Goal: Task Accomplishment & Management: Use online tool/utility

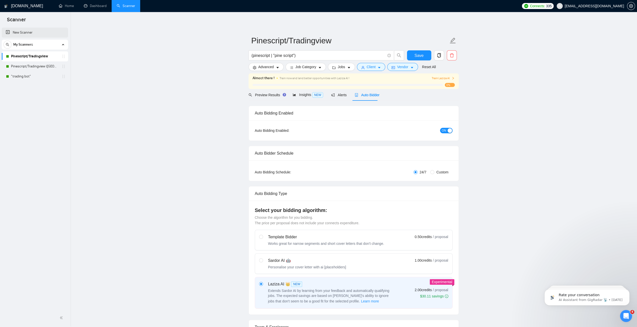
click at [30, 34] on link "New Scanner" at bounding box center [35, 33] width 58 height 10
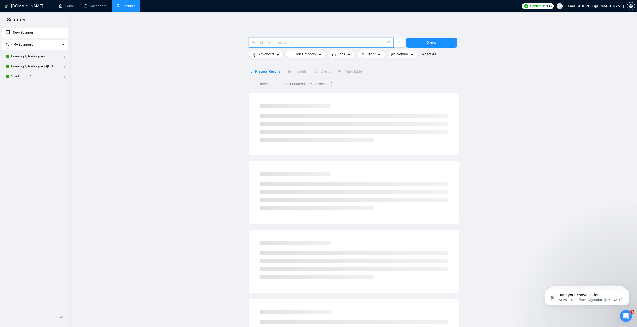
click at [307, 41] on input "text" at bounding box center [319, 43] width 134 height 6
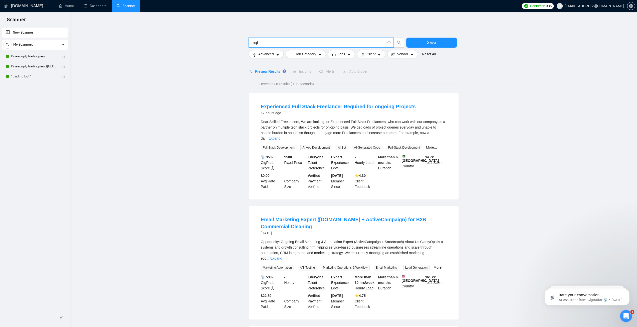
click at [286, 43] on input "mql" at bounding box center [319, 43] width 134 height 6
drag, startPoint x: 271, startPoint y: 43, endPoint x: 254, endPoint y: 45, distance: 17.5
click at [254, 45] on input "mql" at bounding box center [319, 43] width 134 height 6
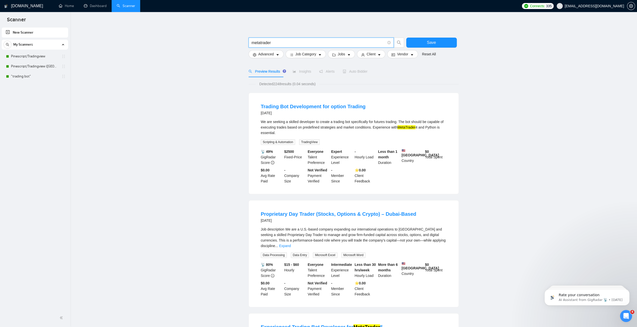
drag, startPoint x: 288, startPoint y: 42, endPoint x: 233, endPoint y: 42, distance: 55.1
click at [233, 42] on main "metatrader Save Advanced Job Category Jobs Client Vendor Reset All Preview Resu…" at bounding box center [353, 330] width 551 height 621
click at [233, 42] on main "mql4 Save Advanced Job Category Jobs Client Vendor Reset All Preview Results In…" at bounding box center [353, 330] width 551 height 621
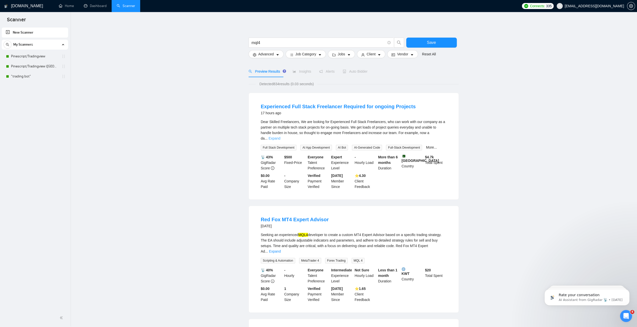
click at [280, 136] on link "Expand" at bounding box center [275, 138] width 12 height 4
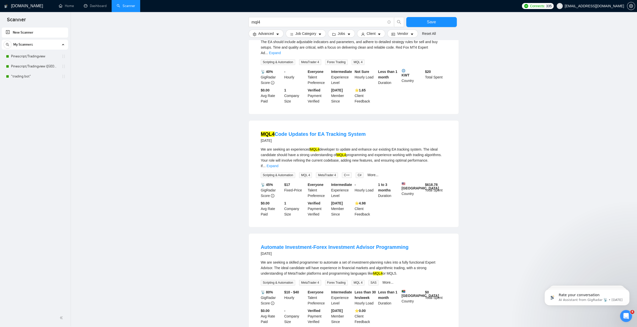
scroll to position [226, 0]
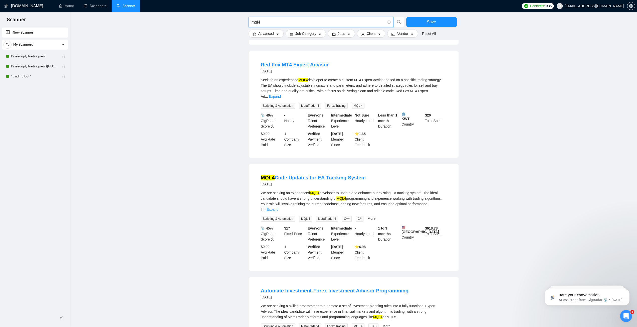
drag, startPoint x: 271, startPoint y: 21, endPoint x: 229, endPoint y: 19, distance: 41.3
click at [229, 19] on main "mql4 Save Advanced Job Category Jobs Client Vendor Reset All Preview Results In…" at bounding box center [353, 148] width 551 height 709
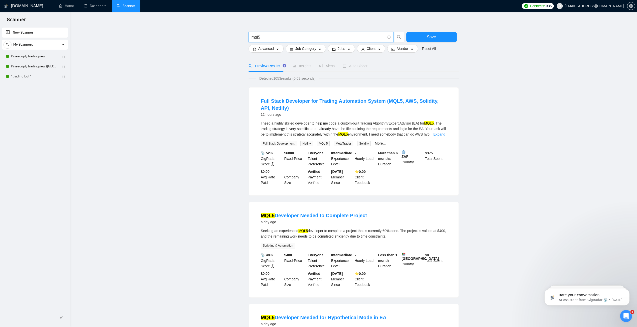
scroll to position [0, 0]
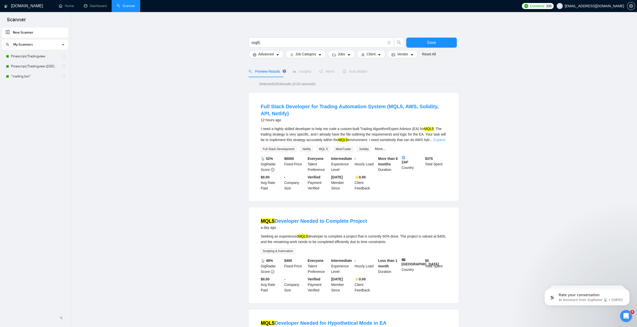
click at [441, 141] on link "Expand" at bounding box center [439, 140] width 12 height 4
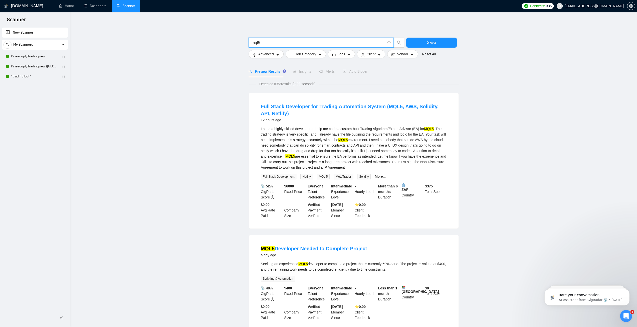
click at [287, 43] on input "mql5" at bounding box center [319, 43] width 134 height 6
click at [279, 42] on input "mql5" at bounding box center [319, 43] width 134 height 6
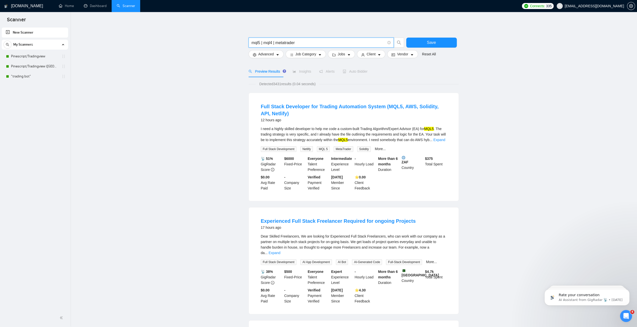
type input "mql5 | mql4 | metatrader"
click at [374, 82] on div "Detected 3431 results (0.04 seconds)" at bounding box center [354, 84] width 210 height 6
click at [428, 43] on span "Save" at bounding box center [431, 42] width 9 height 6
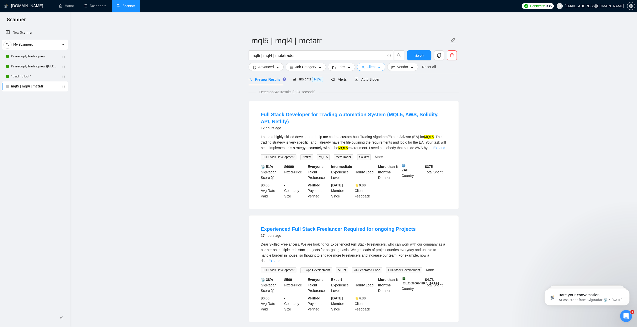
click at [378, 68] on icon "caret-down" at bounding box center [379, 68] width 3 height 2
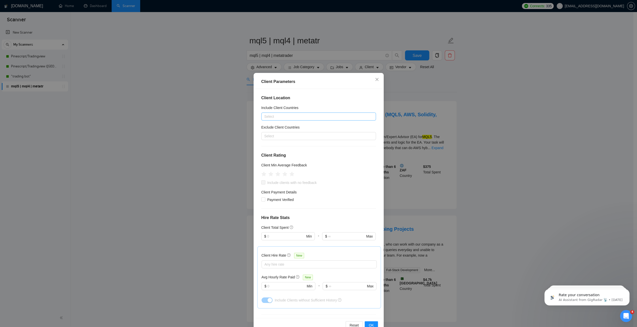
click at [319, 115] on div at bounding box center [316, 116] width 107 height 6
type input "u"
click at [284, 164] on div "[GEOGRAPHIC_DATA]" at bounding box center [316, 165] width 103 height 6
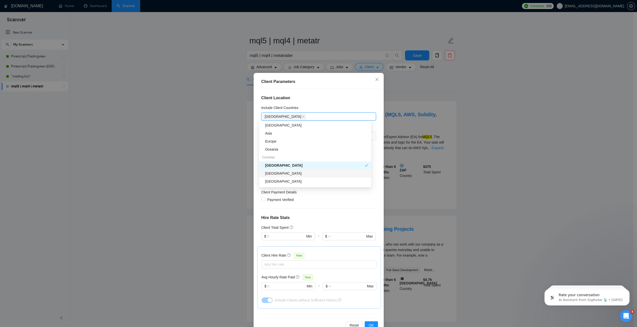
click at [283, 172] on div "[GEOGRAPHIC_DATA]" at bounding box center [316, 173] width 103 height 6
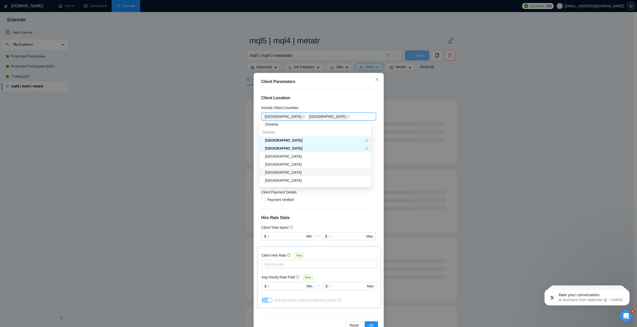
click at [284, 163] on div "[GEOGRAPHIC_DATA]" at bounding box center [316, 164] width 103 height 6
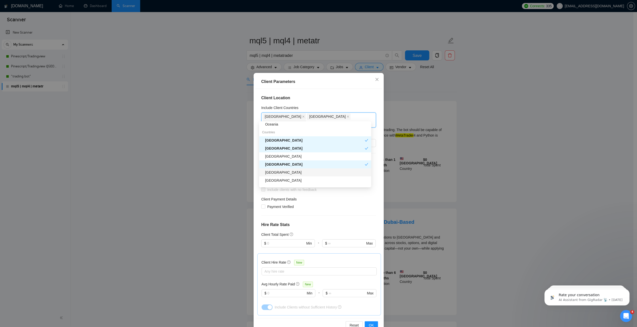
click at [283, 170] on div "[GEOGRAPHIC_DATA]" at bounding box center [316, 172] width 103 height 6
click at [281, 182] on div "[GEOGRAPHIC_DATA]" at bounding box center [316, 180] width 103 height 6
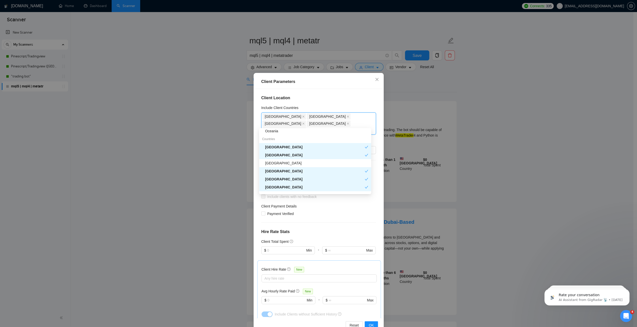
scroll to position [75, 0]
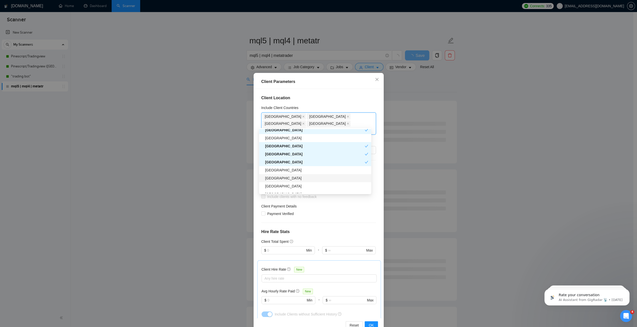
click at [283, 178] on div "[GEOGRAPHIC_DATA]" at bounding box center [316, 178] width 103 height 6
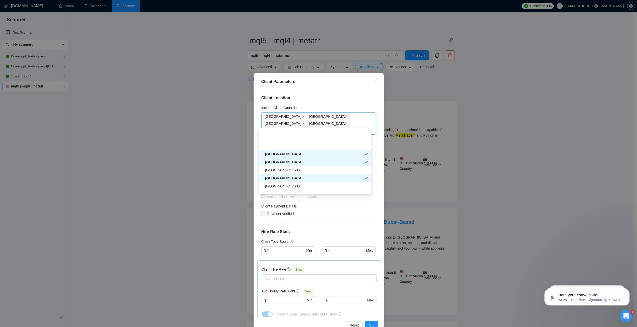
scroll to position [100, 0]
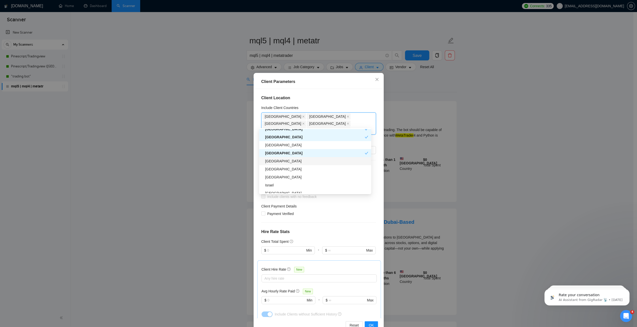
click at [281, 162] on div "[GEOGRAPHIC_DATA]" at bounding box center [316, 161] width 103 height 6
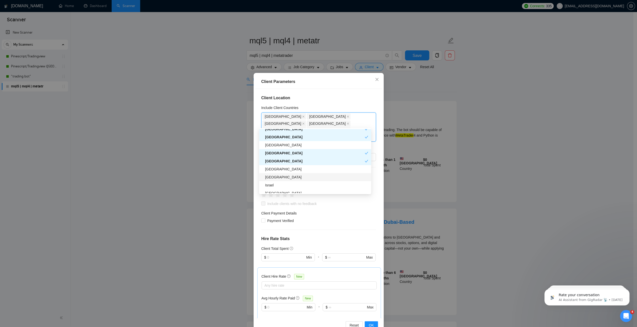
click at [280, 177] on div "[GEOGRAPHIC_DATA]" at bounding box center [316, 177] width 103 height 6
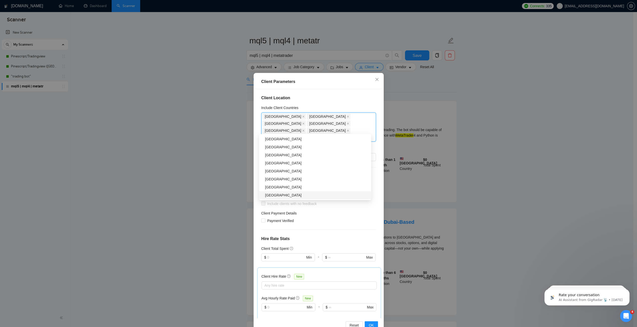
scroll to position [175, 0]
click at [276, 156] on div "[GEOGRAPHIC_DATA]" at bounding box center [316, 156] width 103 height 6
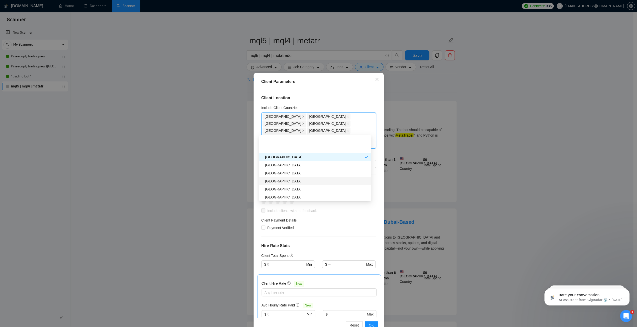
scroll to position [200, 0]
click at [274, 156] on div "[GEOGRAPHIC_DATA]" at bounding box center [316, 156] width 103 height 6
click at [283, 172] on div "[GEOGRAPHIC_DATA]" at bounding box center [316, 172] width 103 height 6
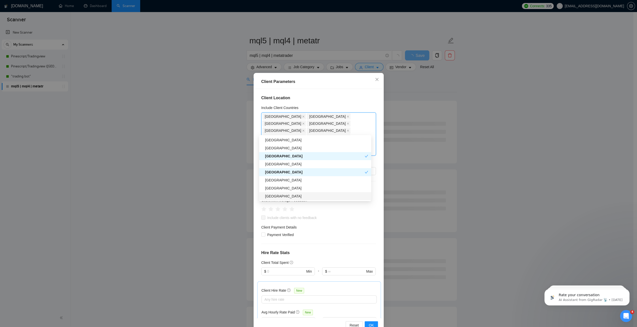
click at [279, 195] on div "[GEOGRAPHIC_DATA]" at bounding box center [316, 196] width 103 height 6
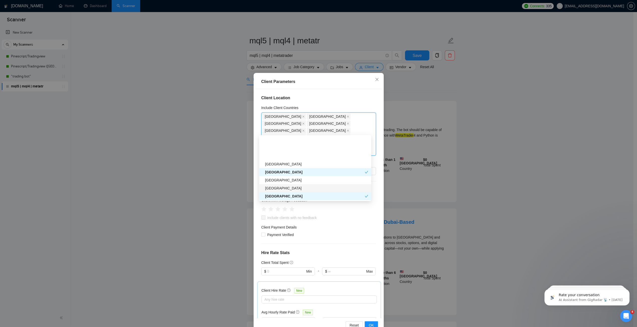
scroll to position [225, 0]
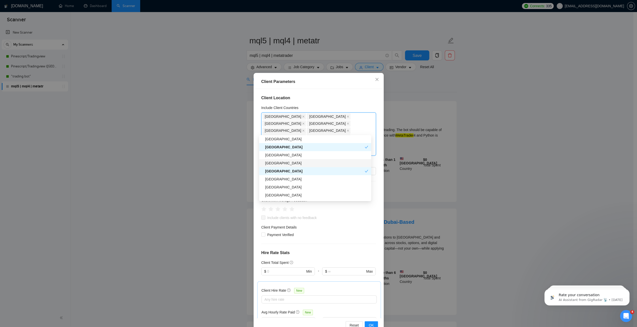
click at [281, 163] on div "[GEOGRAPHIC_DATA]" at bounding box center [316, 163] width 103 height 6
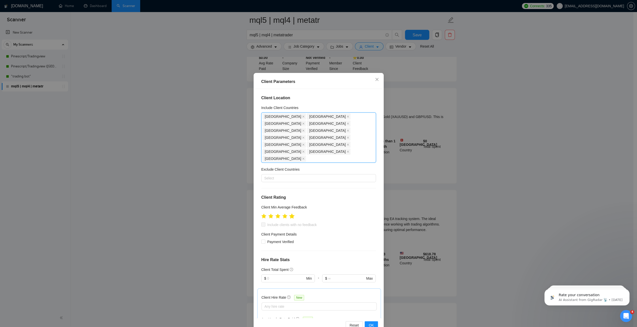
scroll to position [250, 0]
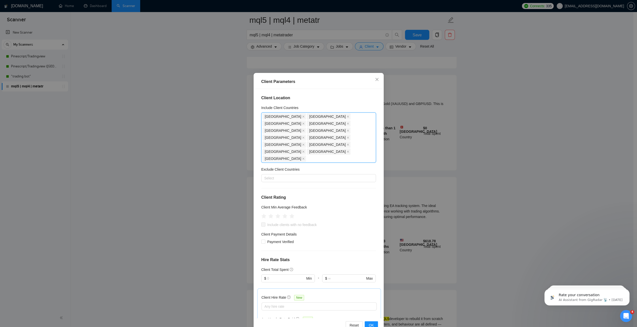
click at [331, 165] on div "Client Location Include Client Countries [GEOGRAPHIC_DATA] [GEOGRAPHIC_DATA] [G…" at bounding box center [318, 203] width 127 height 229
click at [323, 167] on div "Client Location Include Client Countries [GEOGRAPHIC_DATA] [GEOGRAPHIC_DATA] [G…" at bounding box center [318, 203] width 127 height 229
click at [282, 213] on icon "star" at bounding box center [284, 215] width 5 height 5
click at [261, 222] on input "Include clients with no feedback" at bounding box center [263, 224] width 4 height 4
checkbox input "true"
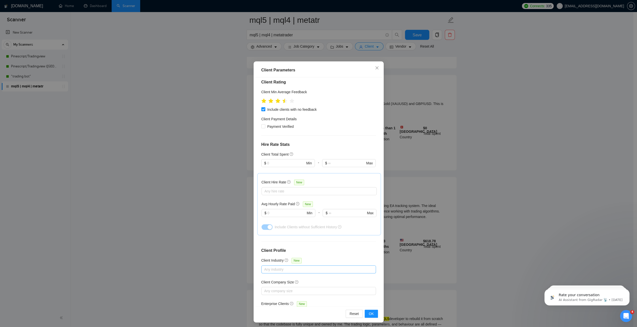
scroll to position [13, 0]
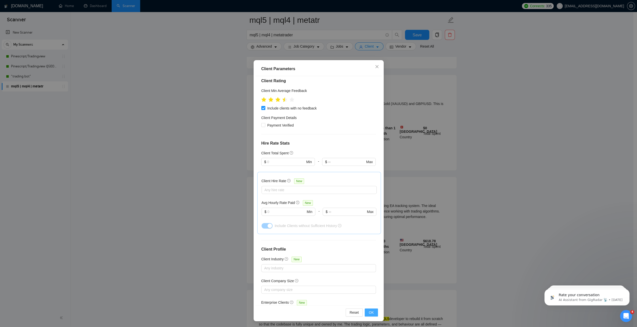
click at [371, 314] on span "OK" at bounding box center [371, 312] width 5 height 6
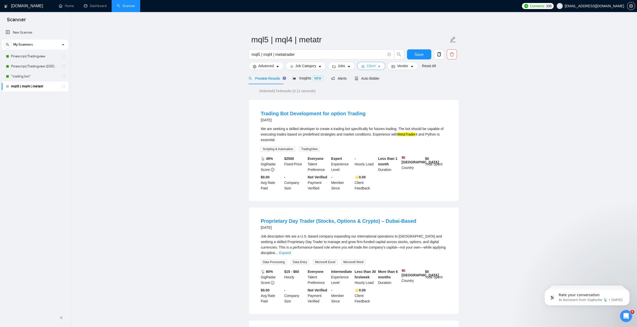
scroll to position [0, 0]
click at [315, 68] on button "Job Category" at bounding box center [306, 67] width 40 height 8
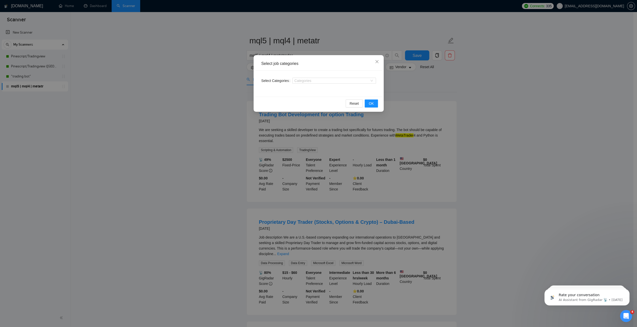
drag, startPoint x: 192, startPoint y: 74, endPoint x: 197, endPoint y: 75, distance: 4.2
click at [194, 74] on div "Select job categories Select Categories Categories Reset OK" at bounding box center [318, 163] width 637 height 327
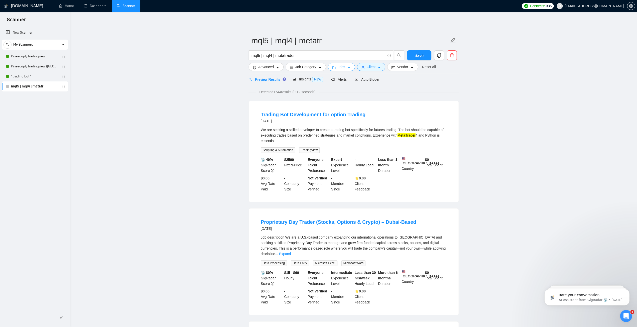
click at [348, 68] on icon "caret-down" at bounding box center [349, 68] width 3 height 2
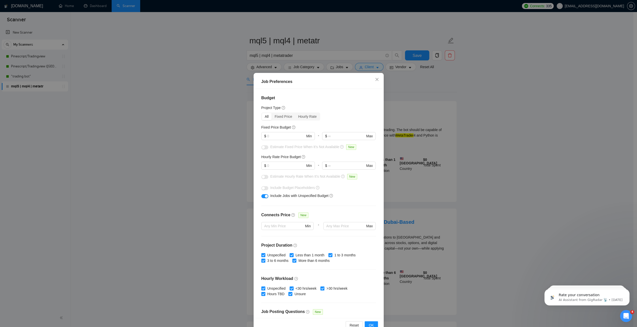
click at [227, 150] on div "Job Preferences Budget Project Type All Fixed Price Hourly Rate Fixed Price Bud…" at bounding box center [318, 163] width 637 height 327
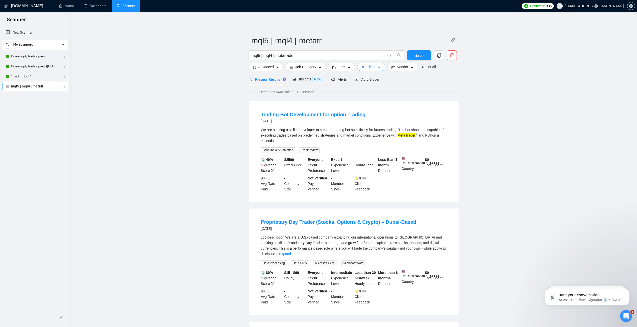
click at [377, 66] on icon "caret-down" at bounding box center [379, 68] width 4 height 4
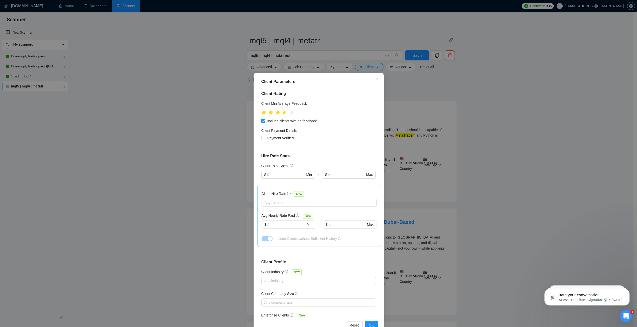
click at [232, 91] on div "Client Parameters Client Location Include Client Countries [GEOGRAPHIC_DATA] [G…" at bounding box center [318, 163] width 637 height 327
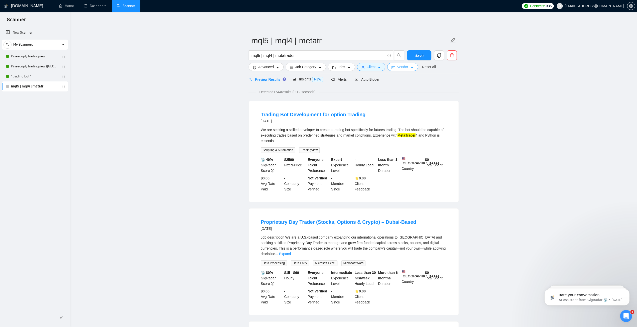
click at [399, 69] on span "Vendor" at bounding box center [402, 67] width 11 height 6
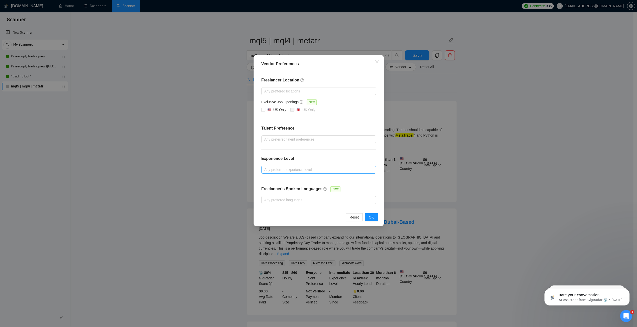
click at [311, 171] on div at bounding box center [316, 169] width 107 height 6
click at [267, 187] on input "Intermediate" at bounding box center [266, 186] width 4 height 4
checkbox input "true"
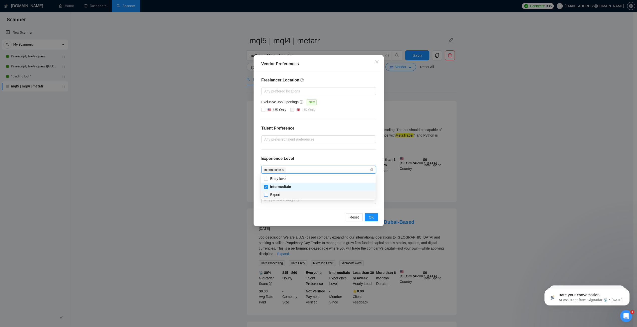
click at [266, 194] on input "Expert" at bounding box center [266, 194] width 4 height 4
checkbox input "true"
click at [330, 154] on div "Freelancer Location Any preffered locations Exclusive Job Openings New US Only …" at bounding box center [318, 140] width 127 height 139
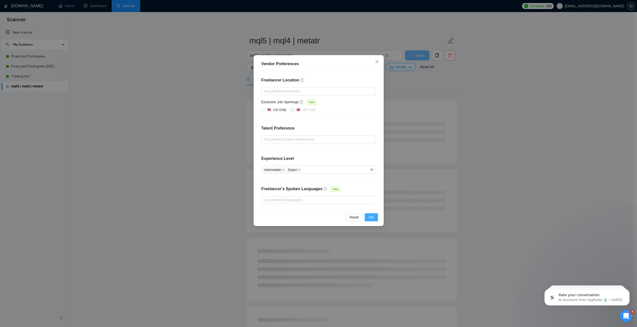
click at [369, 214] on span "OK" at bounding box center [371, 217] width 5 height 6
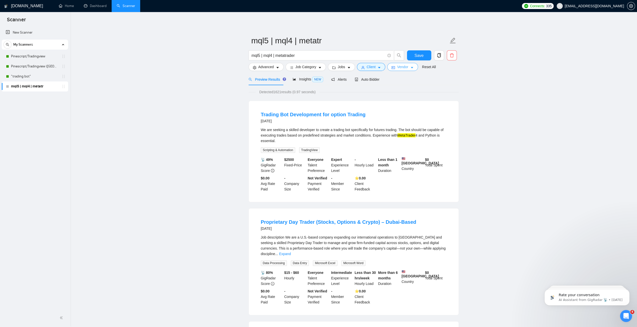
click at [412, 67] on button "Vendor" at bounding box center [402, 67] width 31 height 8
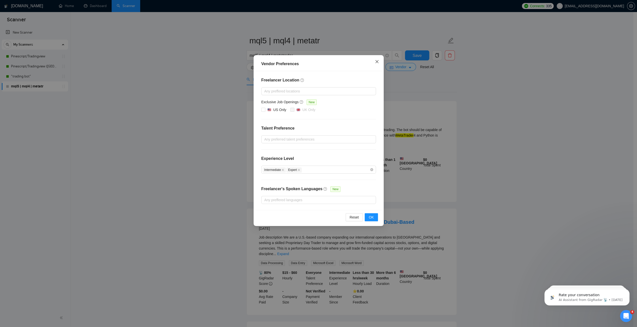
click at [373, 66] on span "Close" at bounding box center [377, 62] width 14 height 14
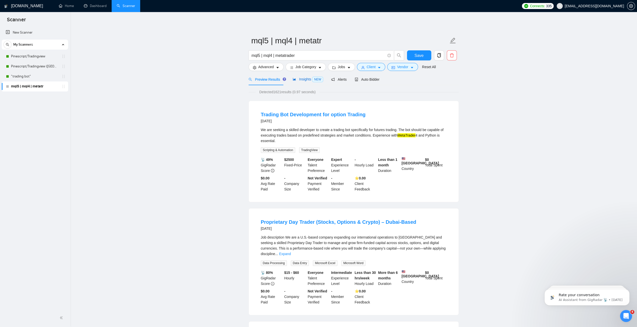
click at [313, 80] on span "NEW" at bounding box center [317, 80] width 11 height 6
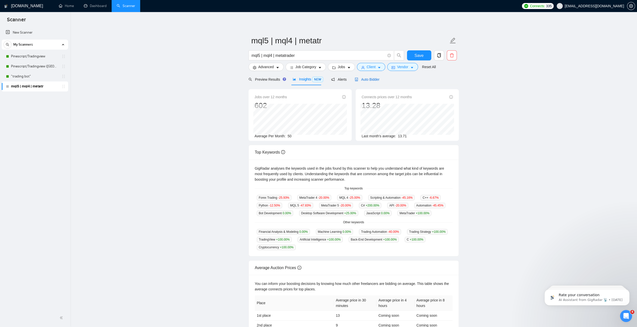
click at [368, 80] on span "Auto Bidder" at bounding box center [367, 79] width 25 height 4
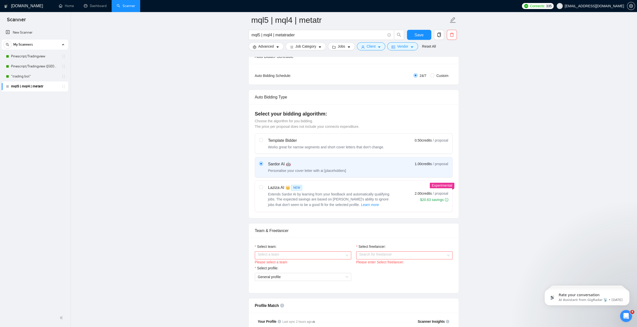
scroll to position [100, 0]
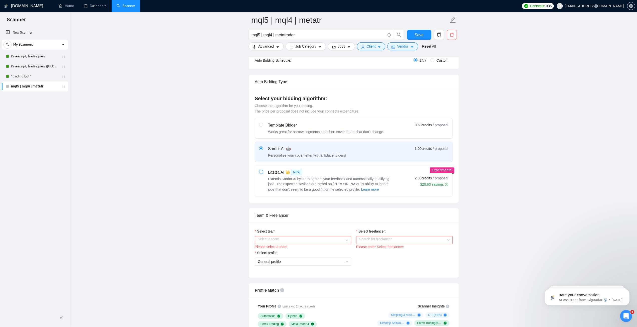
click at [260, 172] on input "radio" at bounding box center [261, 172] width 4 height 4
radio input "true"
radio input "false"
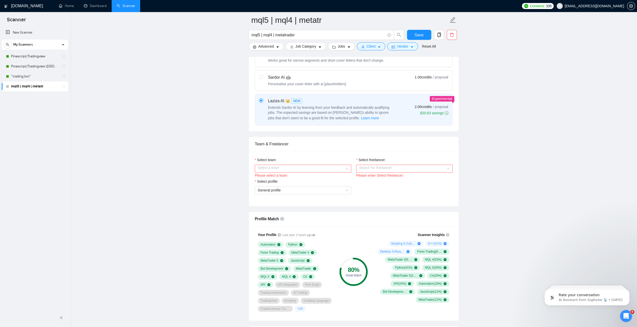
scroll to position [175, 0]
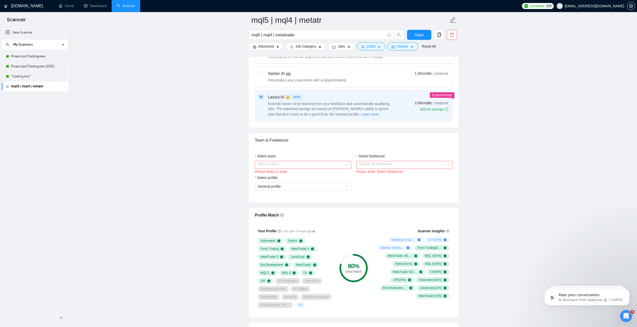
click at [275, 159] on div "Select team: Select a team Please select a team" at bounding box center [303, 164] width 96 height 22
click at [276, 171] on div "JacobAlgoDev" at bounding box center [303, 173] width 90 height 6
click at [382, 162] on input "Select freelancer:" at bounding box center [402, 165] width 87 height 8
drag, startPoint x: 374, startPoint y: 175, endPoint x: 368, endPoint y: 178, distance: 7.5
click at [374, 175] on span "[PERSON_NAME]" at bounding box center [373, 173] width 29 height 4
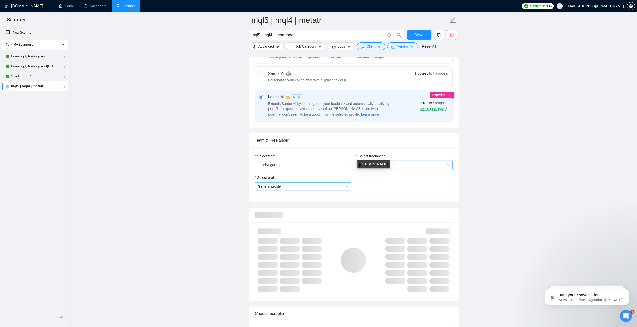
click at [310, 184] on span "General profile" at bounding box center [303, 186] width 90 height 8
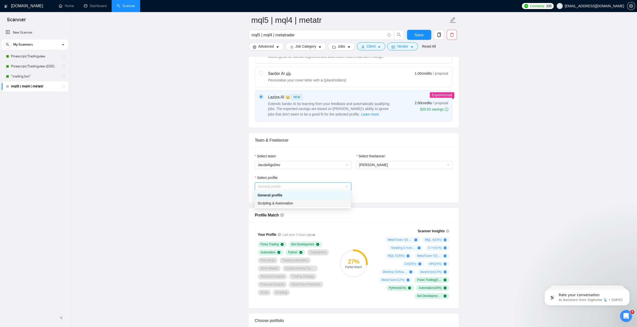
click at [280, 205] on span "Scripting & Automation" at bounding box center [276, 203] width 36 height 4
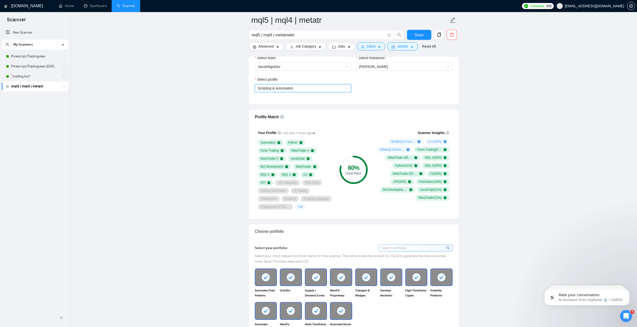
scroll to position [275, 0]
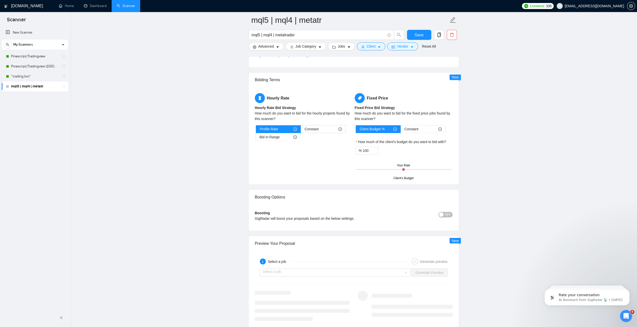
scroll to position [776, 0]
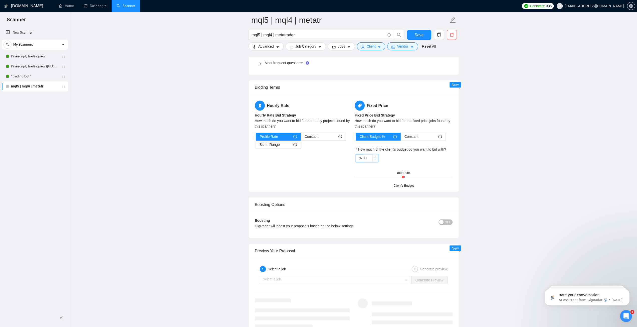
click at [373, 157] on span "Decrease Value" at bounding box center [375, 159] width 6 height 5
click at [368, 155] on input "99" at bounding box center [370, 158] width 15 height 8
drag, startPoint x: 368, startPoint y: 155, endPoint x: 357, endPoint y: 156, distance: 11.0
click at [357, 156] on div "% 99" at bounding box center [367, 158] width 23 height 8
type input "500"
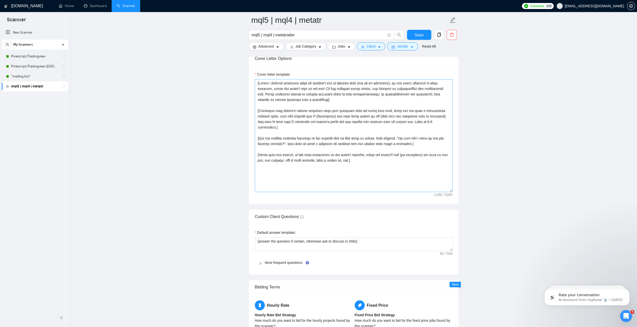
scroll to position [576, 0]
click at [421, 37] on span "Save" at bounding box center [419, 35] width 9 height 6
click at [26, 59] on link "Pinescript/Tradingview" at bounding box center [35, 56] width 48 height 10
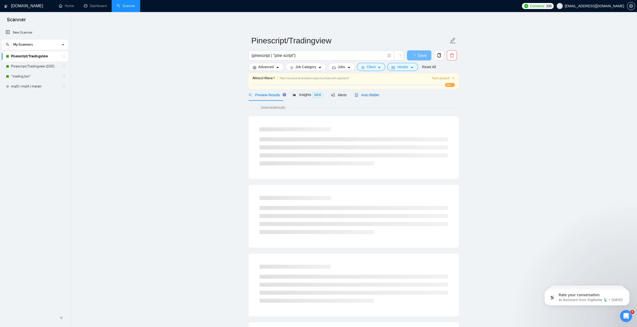
click at [370, 97] on div "Auto Bidder" at bounding box center [367, 95] width 25 height 6
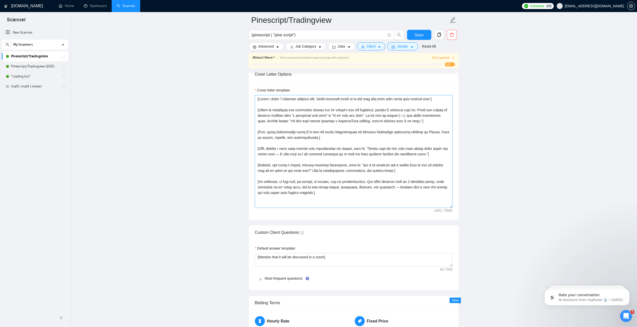
scroll to position [576, 0]
drag, startPoint x: 321, startPoint y: 192, endPoint x: 246, endPoint y: 94, distance: 122.7
click at [246, 94] on main "Pinescript/Tradingview (pinescript | "pine script") Save Advanced Job Category …" at bounding box center [353, 194] width 551 height 1501
click at [32, 87] on link "mql5 | mql4 | metatr" at bounding box center [35, 86] width 48 height 10
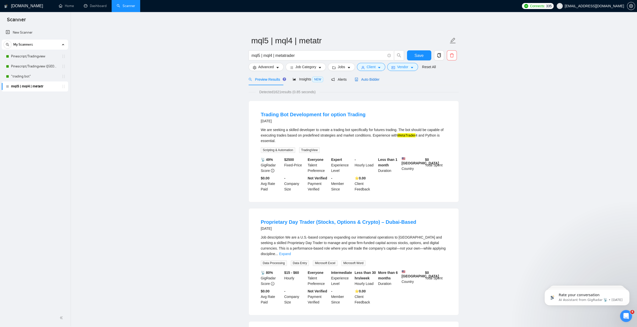
click at [364, 79] on span "Auto Bidder" at bounding box center [367, 79] width 25 height 4
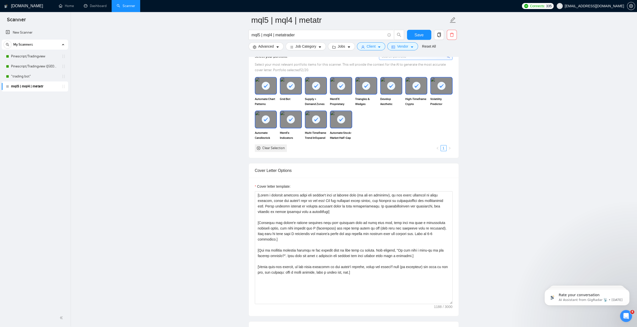
scroll to position [501, 0]
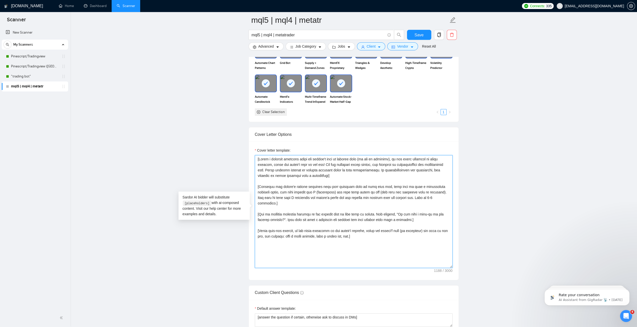
drag, startPoint x: 374, startPoint y: 235, endPoint x: 218, endPoint y: 146, distance: 179.0
click at [218, 146] on main "mql5 | mql4 | metatr mql5 | mql4 | metatrader Save Advanced Job Category Jobs C…" at bounding box center [353, 204] width 551 height 1370
paste textarea "lorem 2-ipsumdol sitametc adip. Elit seddoeiu tempor in ut lab etd magn aliq en…"
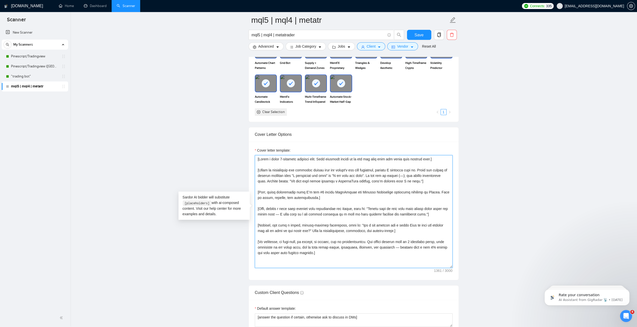
drag, startPoint x: 354, startPoint y: 180, endPoint x: 339, endPoint y: 180, distance: 14.3
click at [339, 180] on textarea "Cover letter template:" at bounding box center [354, 211] width 198 height 113
click at [347, 193] on textarea "Cover letter template:" at bounding box center [354, 211] width 198 height 113
drag, startPoint x: 361, startPoint y: 180, endPoint x: 349, endPoint y: 181, distance: 11.8
click at [349, 181] on textarea "Cover letter template:" at bounding box center [354, 211] width 198 height 113
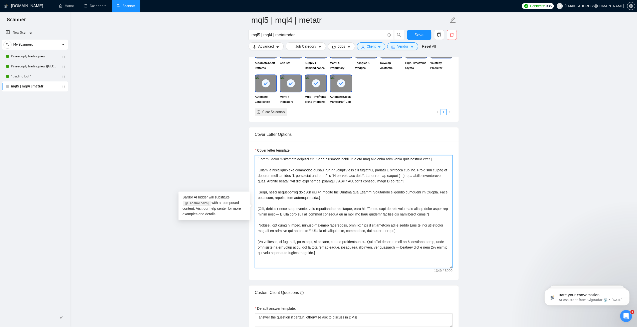
click at [348, 198] on textarea "Cover letter template:" at bounding box center [354, 211] width 198 height 113
drag, startPoint x: 329, startPoint y: 190, endPoint x: 344, endPoint y: 190, distance: 15.0
click at [344, 190] on textarea "Cover letter template:" at bounding box center [354, 211] width 198 height 113
click at [365, 197] on textarea "Cover letter template:" at bounding box center [354, 211] width 198 height 113
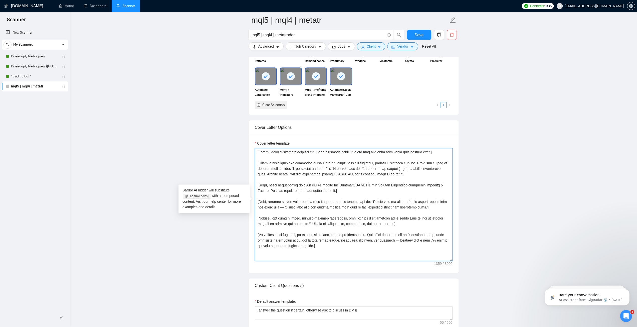
scroll to position [526, 0]
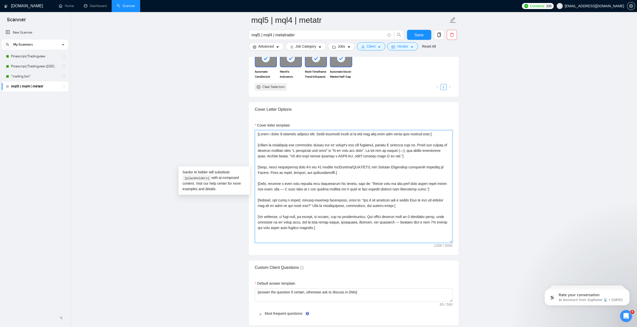
click at [355, 225] on textarea "Cover letter template:" at bounding box center [354, 186] width 198 height 113
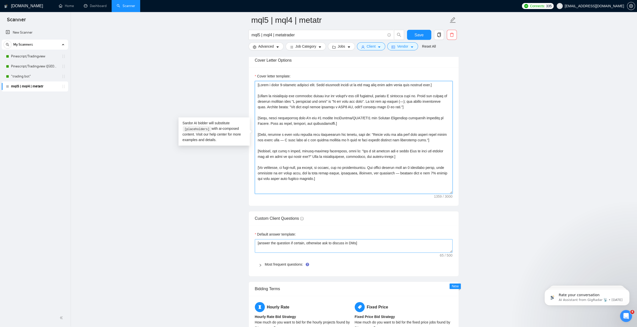
scroll to position [576, 0]
type textarea "[Lorem i dolor 5-sitametc adipisci elit. Sedd eiusmodt incidi ut la etd mag ali…"
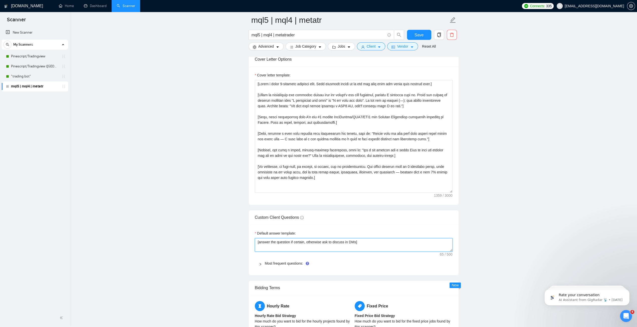
drag, startPoint x: 355, startPoint y: 238, endPoint x: 259, endPoint y: 240, distance: 95.6
click at [259, 240] on textarea "[answer the question if certain, otherwise ask to discuss in DMs]" at bounding box center [354, 245] width 198 height 14
type textarea "[mention that it will be discussed in the free zoom consultation]"
drag, startPoint x: 185, startPoint y: 240, endPoint x: 188, endPoint y: 240, distance: 3.0
click at [186, 240] on main "mql5 | mql4 | metatr mql5 | mql4 | metatrader Save Advanced Job Category Jobs C…" at bounding box center [353, 129] width 551 height 1370
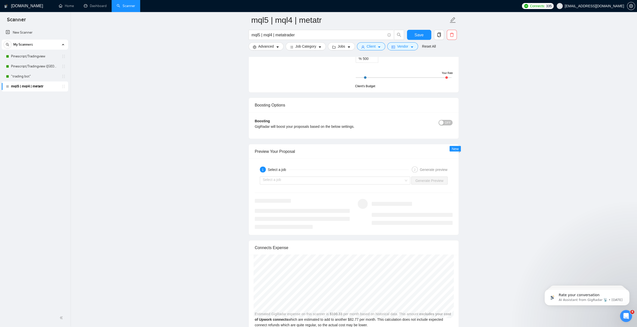
scroll to position [876, 0]
click at [444, 119] on div "button" at bounding box center [441, 121] width 5 height 5
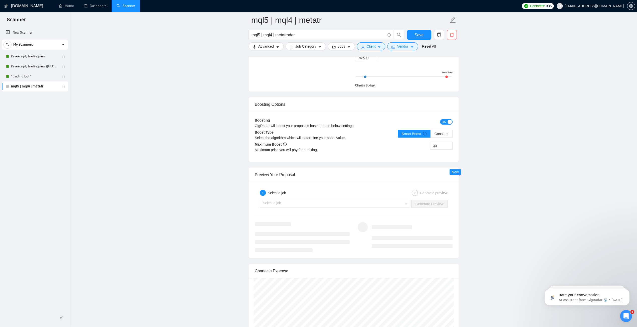
click at [378, 141] on div "30" at bounding box center [403, 148] width 99 height 14
click at [387, 145] on div "30" at bounding box center [403, 148] width 99 height 14
click at [290, 201] on input "search" at bounding box center [333, 204] width 141 height 8
click at [314, 182] on div "1 Select a job 2 Generate preview Select a job Generate Preview" at bounding box center [354, 219] width 210 height 76
click at [327, 201] on input "search" at bounding box center [333, 204] width 141 height 8
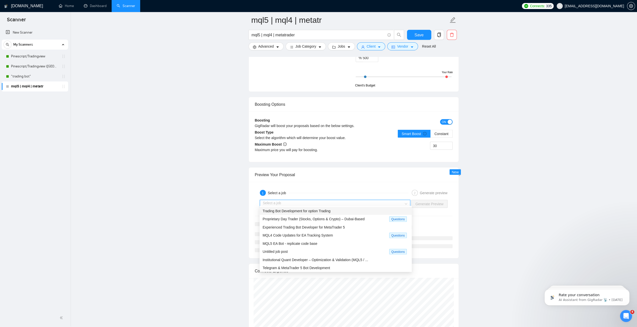
click at [328, 211] on span "Trading Bot Development for option Trading" at bounding box center [297, 211] width 68 height 4
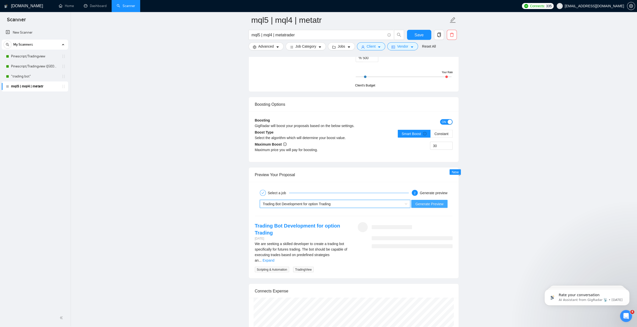
click at [421, 201] on span "Generate Preview" at bounding box center [429, 204] width 28 height 6
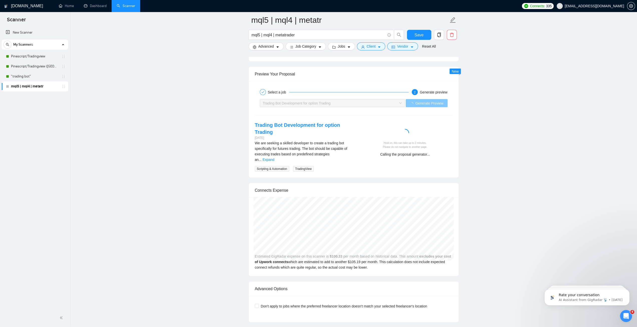
scroll to position [976, 0]
click at [274, 158] on link "Expand" at bounding box center [269, 160] width 12 height 4
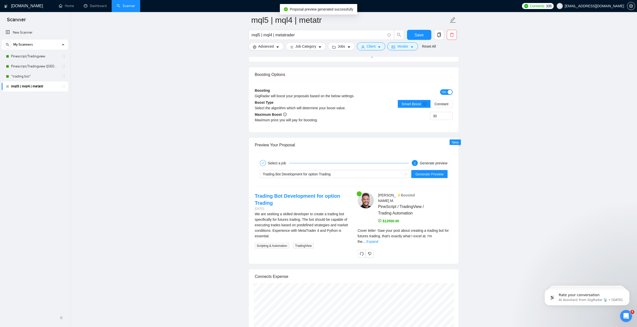
scroll to position [926, 0]
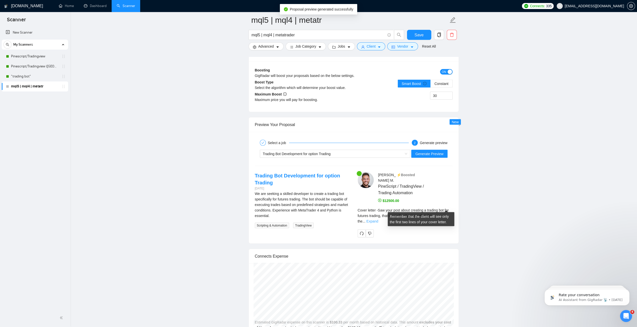
click at [378, 219] on link "Expand" at bounding box center [372, 221] width 12 height 4
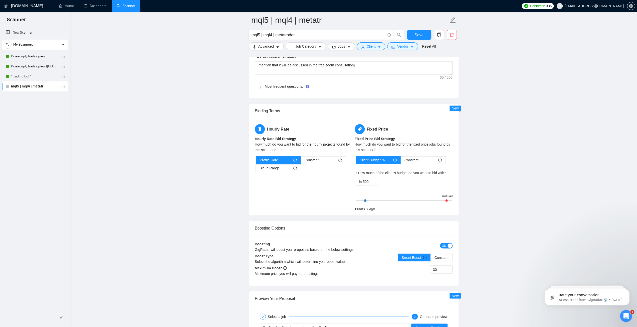
scroll to position [751, 0]
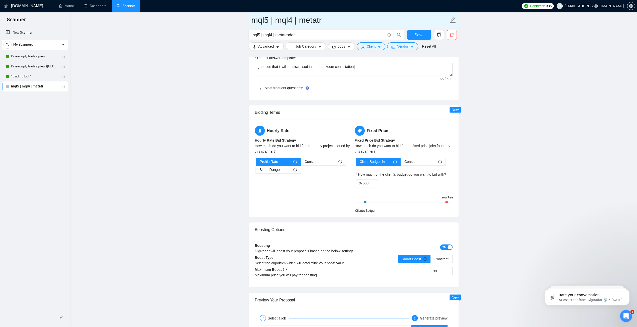
click at [413, 26] on input "mql5 | mql4 | metatr" at bounding box center [349, 20] width 197 height 13
click at [415, 35] on span "Save" at bounding box center [419, 35] width 9 height 6
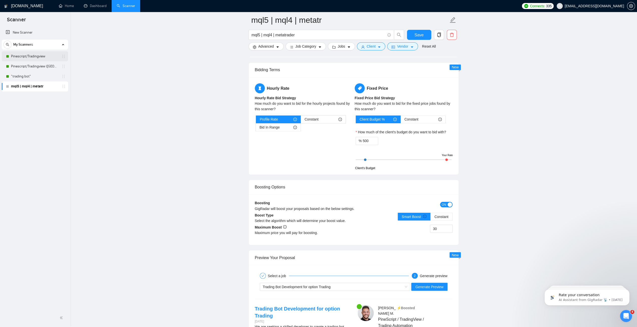
click at [31, 57] on link "Pinescript/Tradingview" at bounding box center [35, 56] width 48 height 10
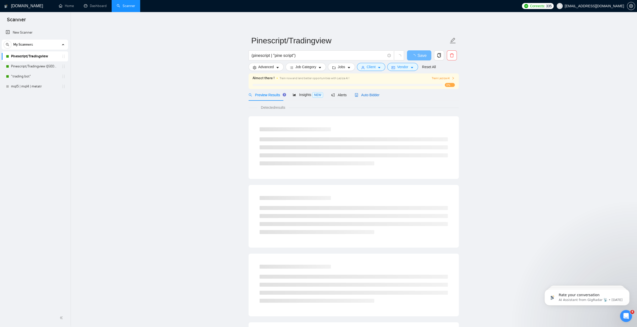
click at [363, 96] on span "Auto Bidder" at bounding box center [367, 95] width 25 height 4
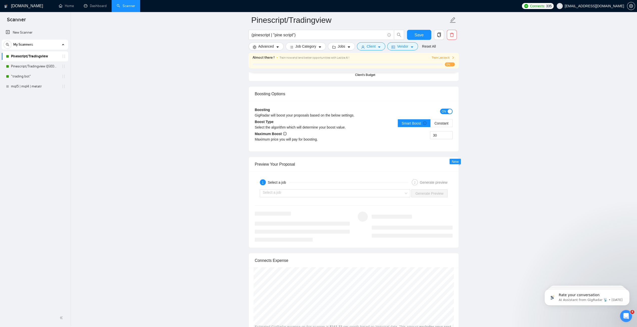
scroll to position [876, 0]
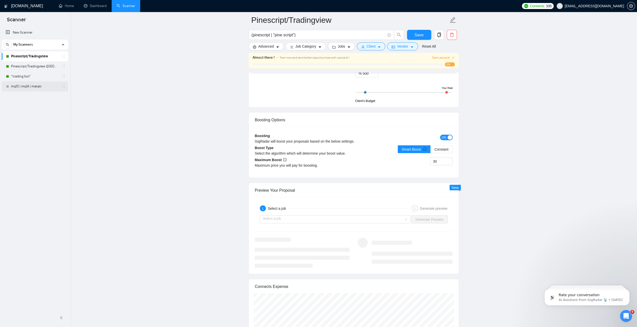
click at [27, 85] on link "mql5 | mql4 | metatr" at bounding box center [35, 86] width 48 height 10
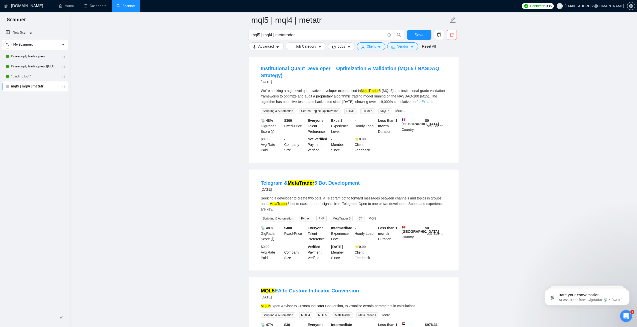
scroll to position [701, 0]
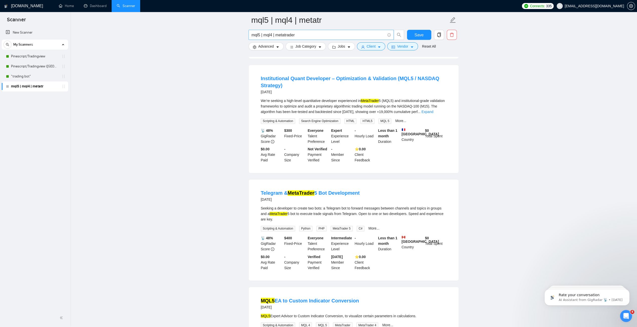
click at [319, 34] on input "mql5 | mql4 | metatrader" at bounding box center [319, 35] width 134 height 6
type input "mql5 | mql4 | metatrader | "meta trader""
click at [417, 36] on span "Save" at bounding box center [419, 35] width 9 height 6
click at [415, 37] on span "Save" at bounding box center [419, 35] width 9 height 6
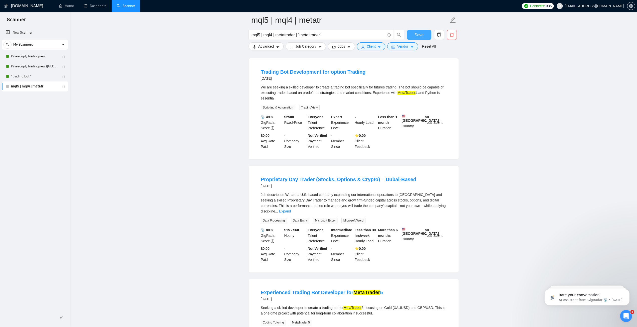
scroll to position [0, 0]
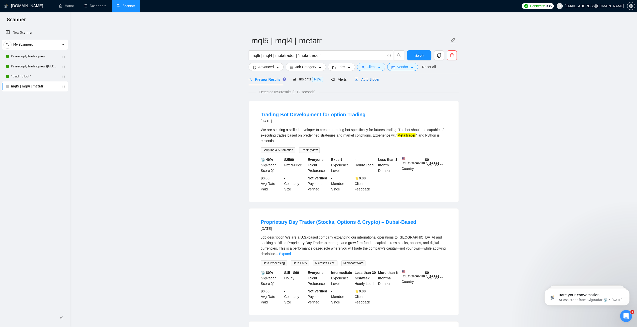
click at [369, 80] on span "Auto Bidder" at bounding box center [367, 79] width 25 height 4
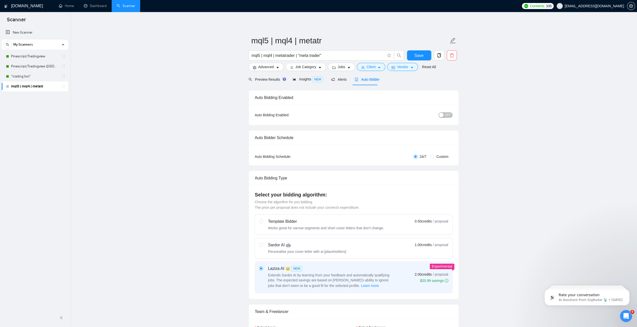
click at [446, 114] on span "OFF" at bounding box center [448, 115] width 6 height 6
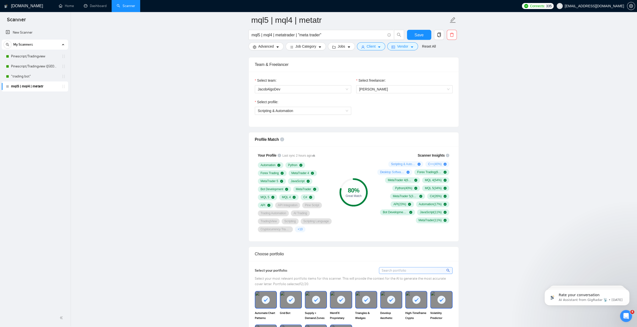
scroll to position [250, 0]
